Goal: Navigation & Orientation: Find specific page/section

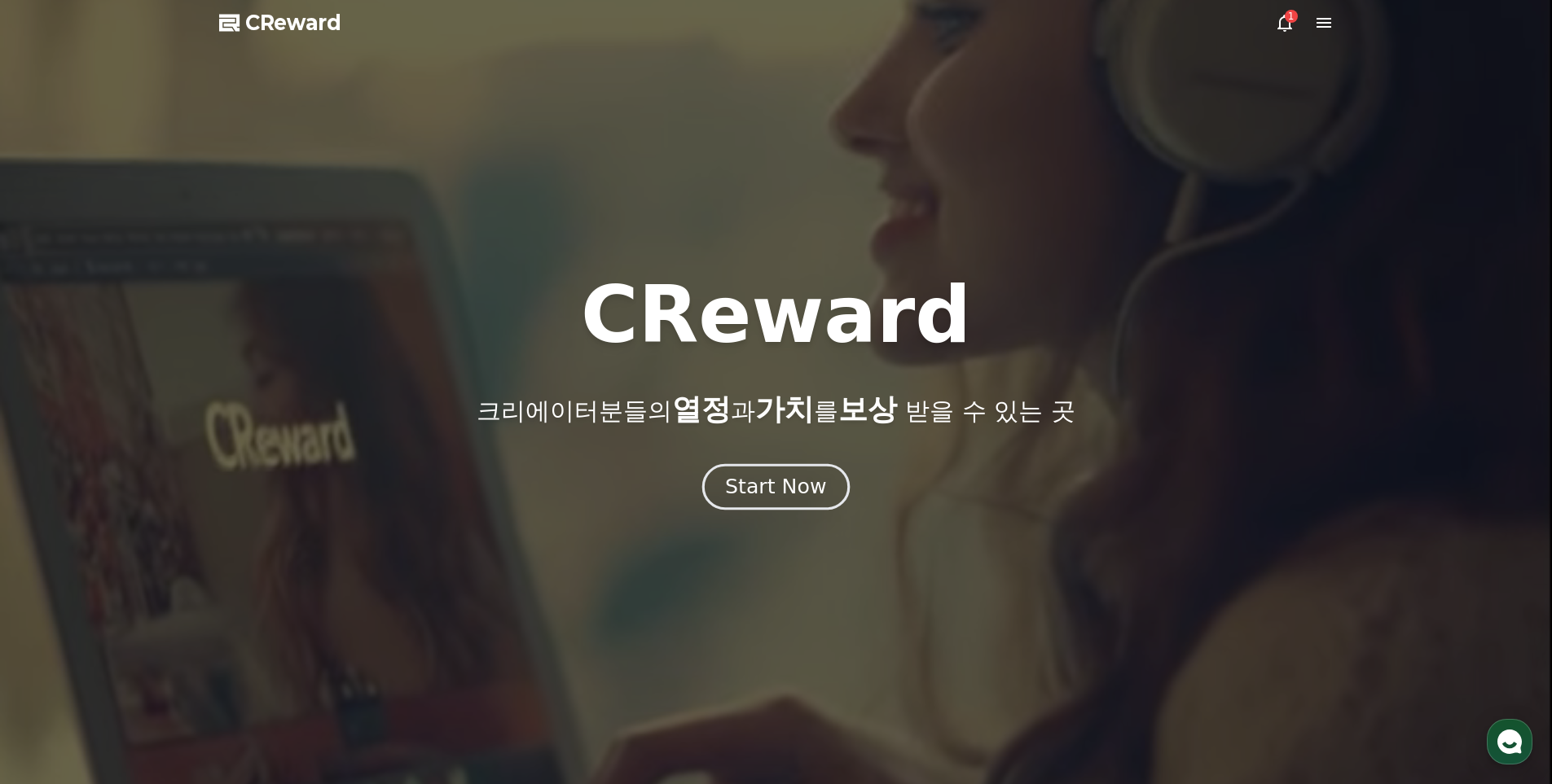
click at [787, 472] on button "Start Now" at bounding box center [776, 486] width 148 height 47
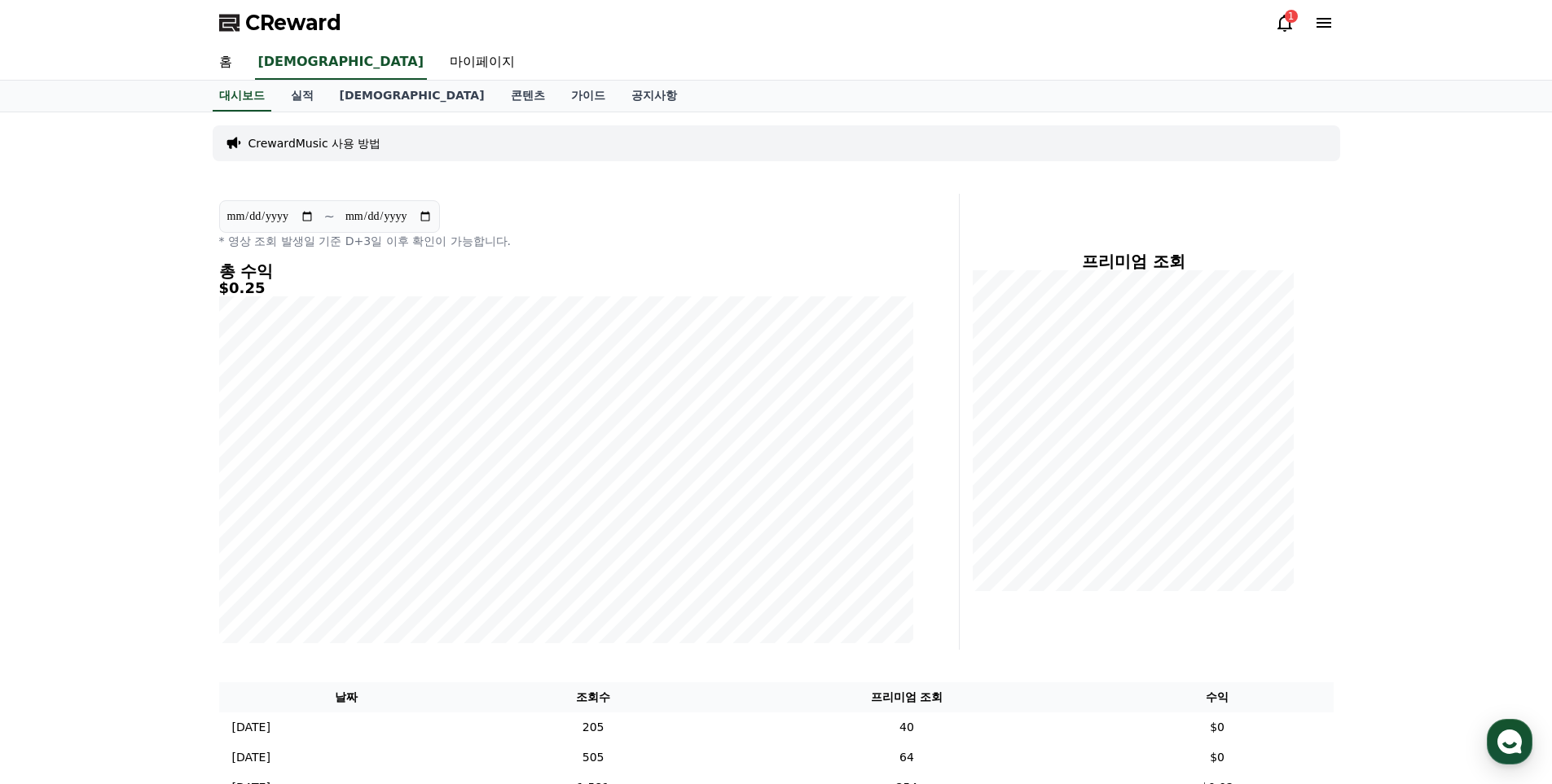
click at [1295, 19] on div "1" at bounding box center [1291, 16] width 13 height 13
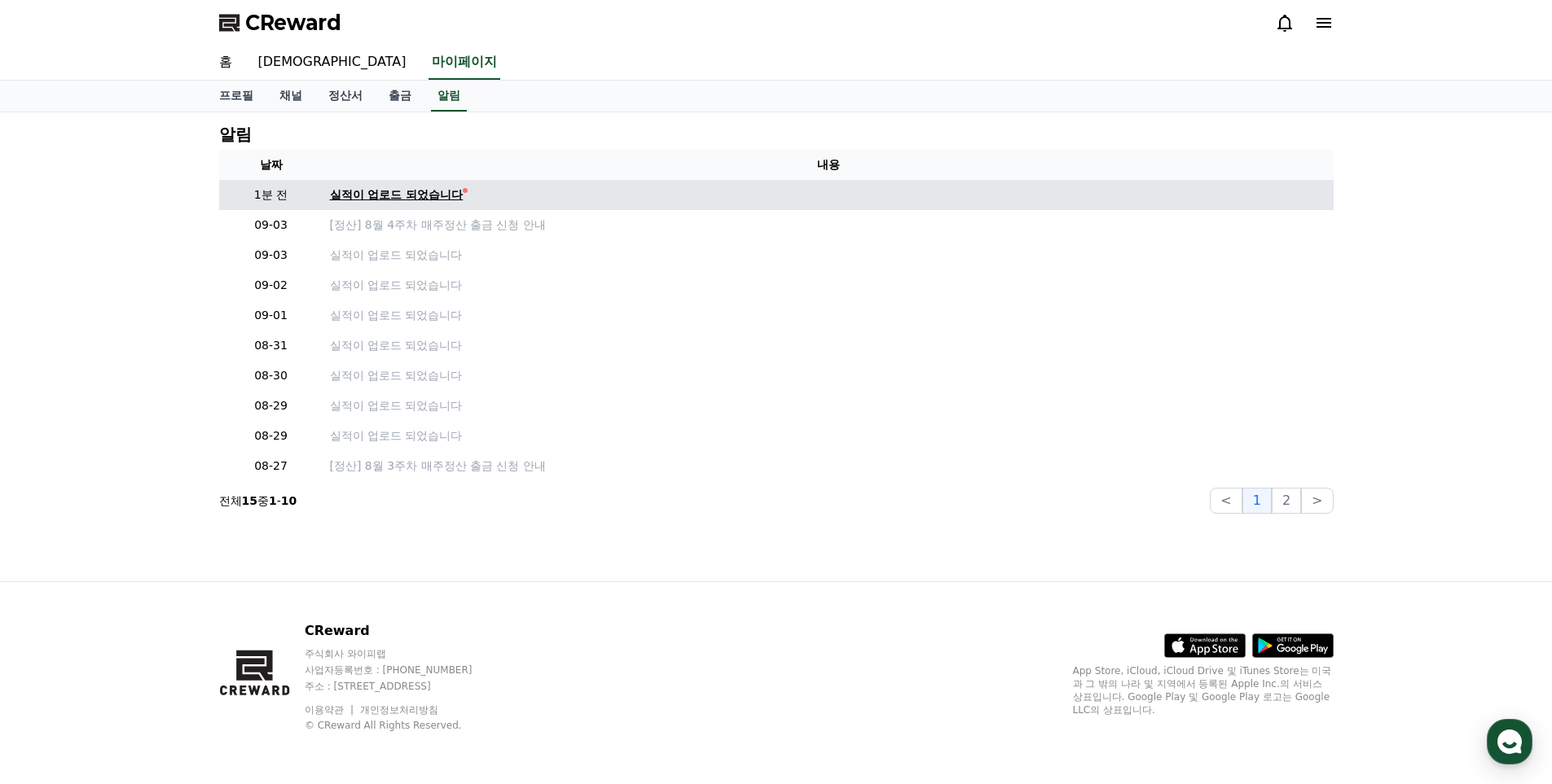
click at [440, 187] on div "실적이 업로드 되었습니다" at bounding box center [396, 194] width 134 height 17
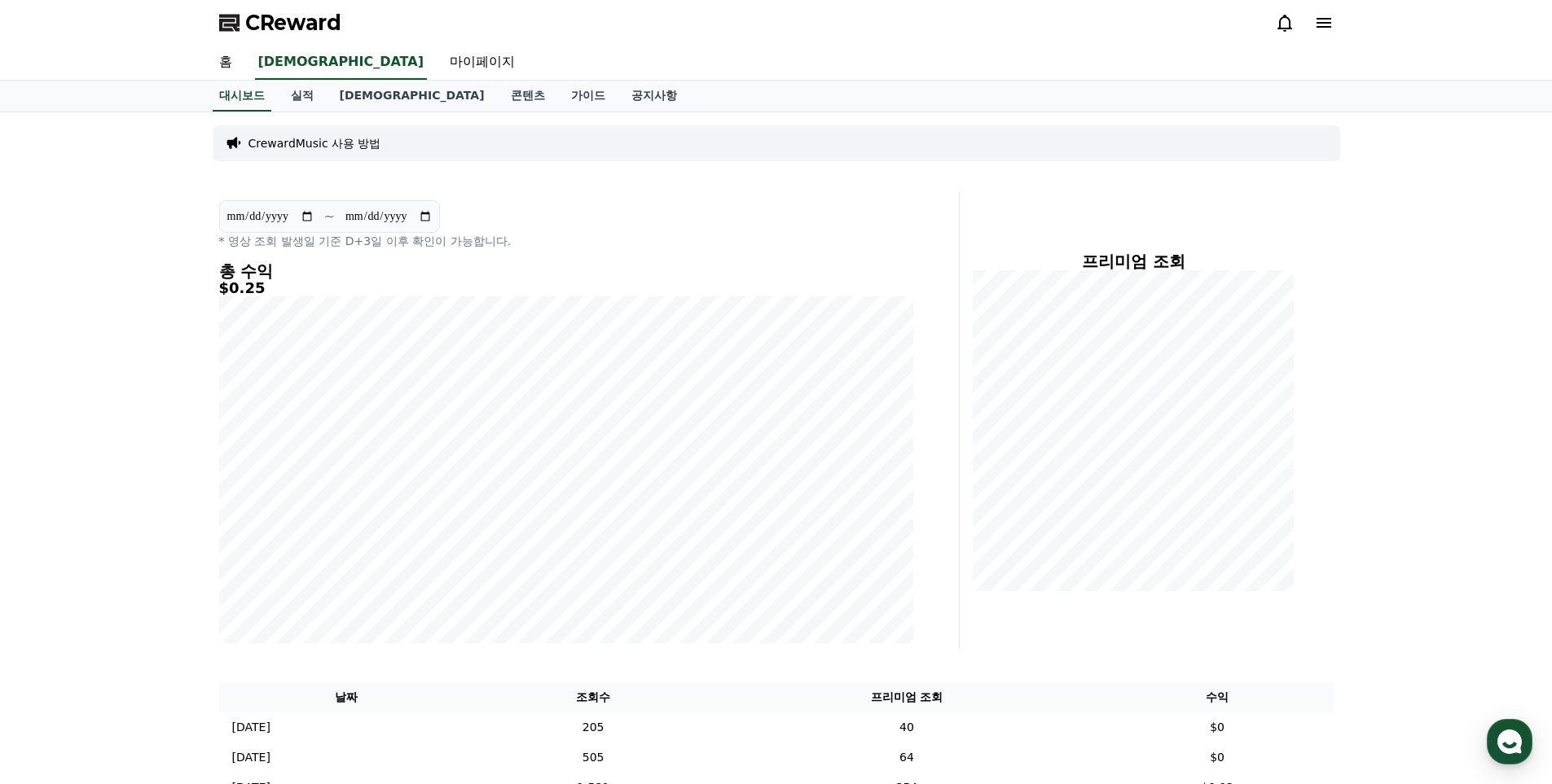
scroll to position [81, 0]
